Goal: Task Accomplishment & Management: Use online tool/utility

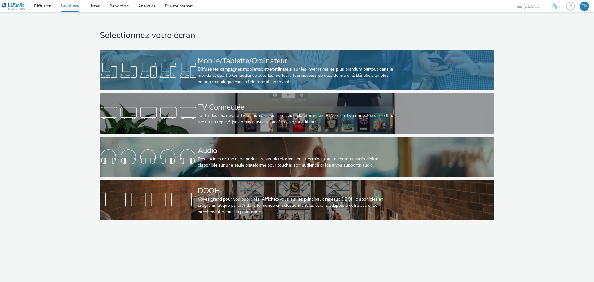
click at [323, 68] on div "Diffuse tes campagnes mobile/tablette/ordinateur sur les inventaires les plus p…" at bounding box center [296, 75] width 196 height 19
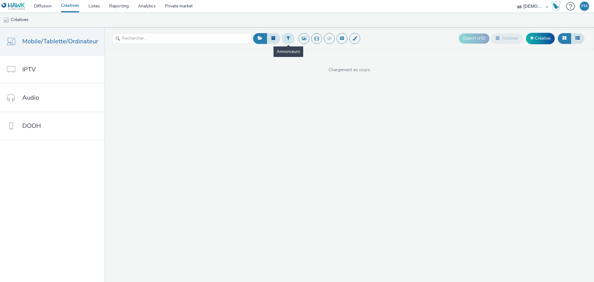
click at [287, 38] on icon at bounding box center [288, 38] width 3 height 4
click at [304, 40] on div at bounding box center [320, 40] width 44 height 7
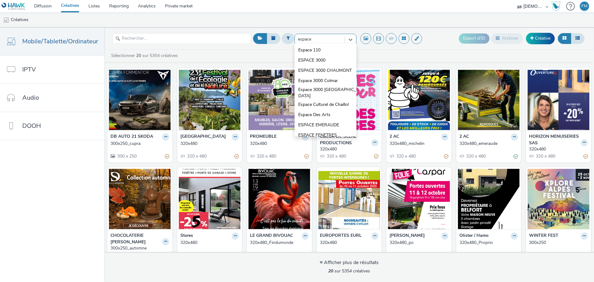
type input "espace f"
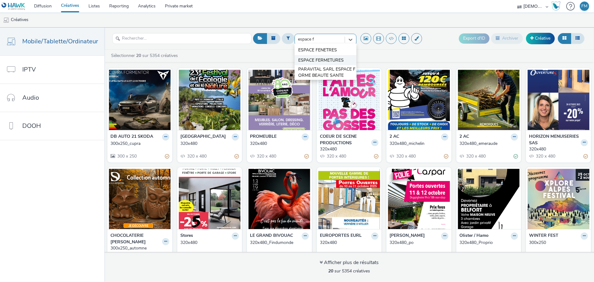
click at [318, 62] on span "ESPACE FERMETURES" at bounding box center [320, 60] width 45 height 6
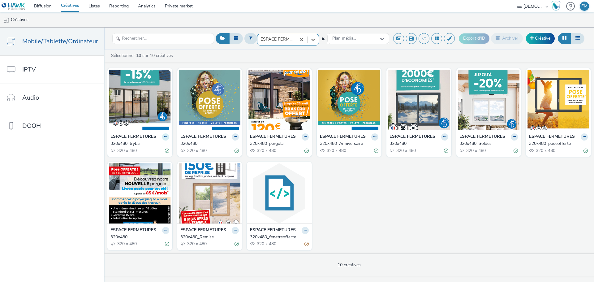
click at [162, 137] on button at bounding box center [165, 136] width 7 height 7
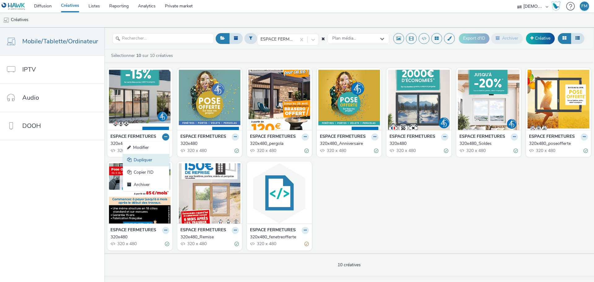
click at [156, 160] on link "Dupliquer" at bounding box center [146, 160] width 46 height 12
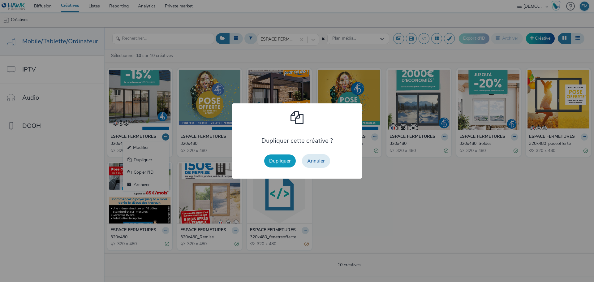
click at [269, 163] on button "Dupliquer" at bounding box center [280, 160] width 32 height 13
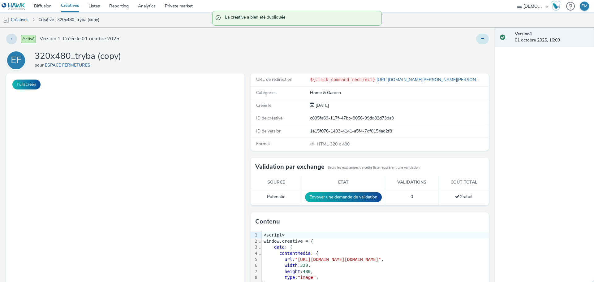
click at [481, 39] on button at bounding box center [482, 39] width 13 height 11
click at [472, 48] on link "Modifier" at bounding box center [465, 51] width 46 height 12
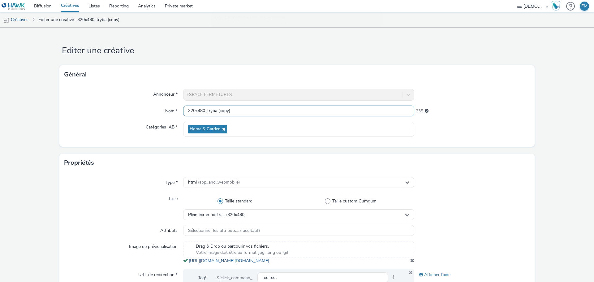
drag, startPoint x: 204, startPoint y: 111, endPoint x: 261, endPoint y: 108, distance: 57.3
click at [261, 108] on input "320x480_tryba (copy)" at bounding box center [298, 111] width 231 height 11
type input "320x480"
click at [255, 56] on h1 "Editer une créative" at bounding box center [296, 51] width 475 height 12
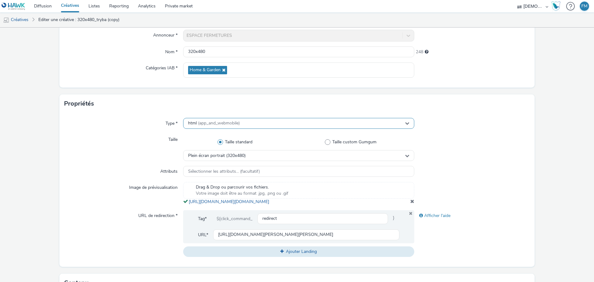
scroll to position [124, 0]
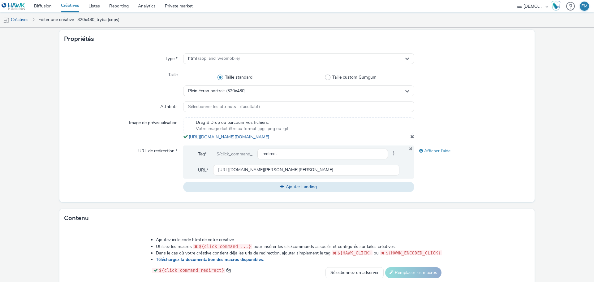
click at [410, 139] on span at bounding box center [412, 136] width 4 height 5
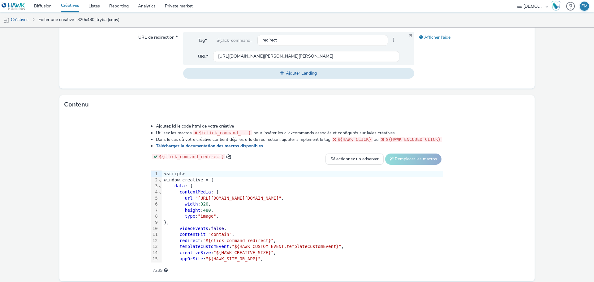
scroll to position [261, 0]
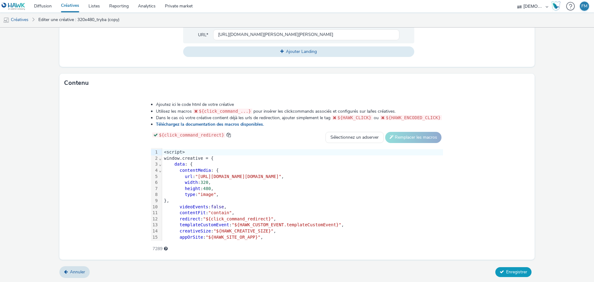
click at [500, 271] on icon at bounding box center [502, 272] width 4 height 4
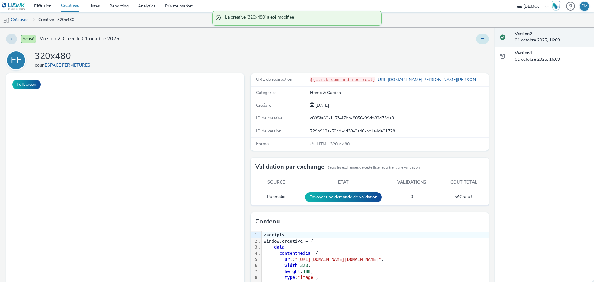
click at [481, 39] on icon at bounding box center [482, 39] width 3 height 4
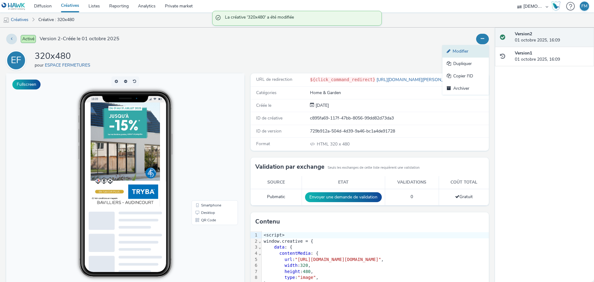
click at [466, 52] on link "Modifier" at bounding box center [465, 51] width 46 height 12
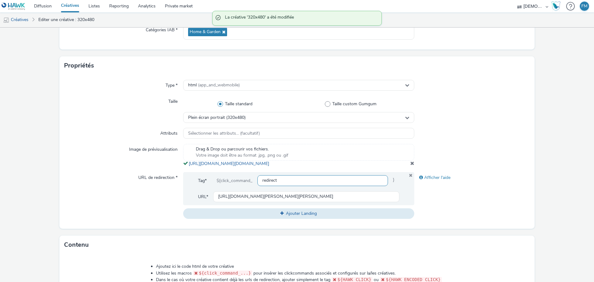
scroll to position [155, 0]
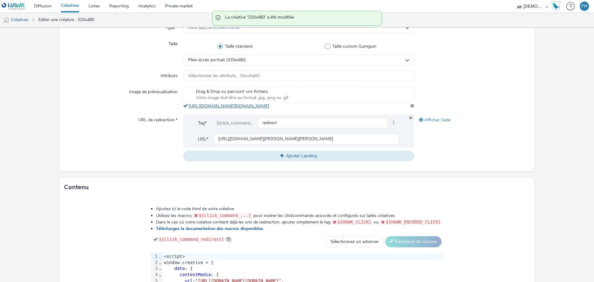
click at [272, 109] on link "[URL][DOMAIN_NAME][DOMAIN_NAME]" at bounding box center [230, 106] width 83 height 6
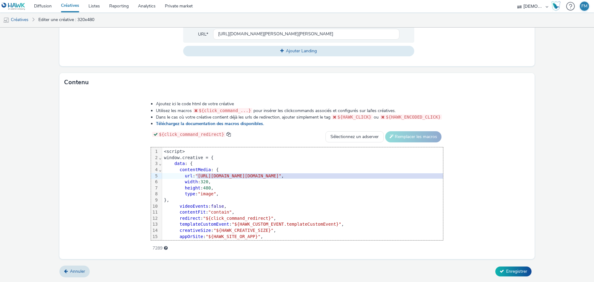
scroll to position [0, 17]
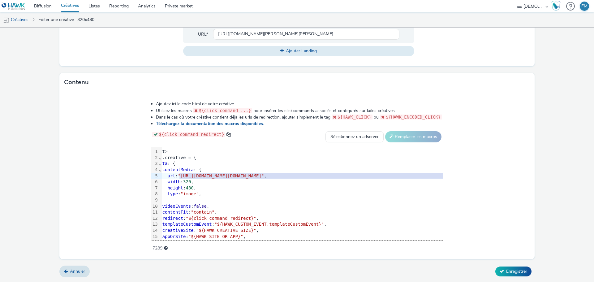
drag, startPoint x: 133, startPoint y: 176, endPoint x: 494, endPoint y: 176, distance: 361.4
click at [264, 176] on span ""[URL][DOMAIN_NAME][DOMAIN_NAME]"" at bounding box center [221, 175] width 86 height 5
click at [513, 272] on span "Enregistrer" at bounding box center [516, 271] width 21 height 6
